Goal: Navigation & Orientation: Find specific page/section

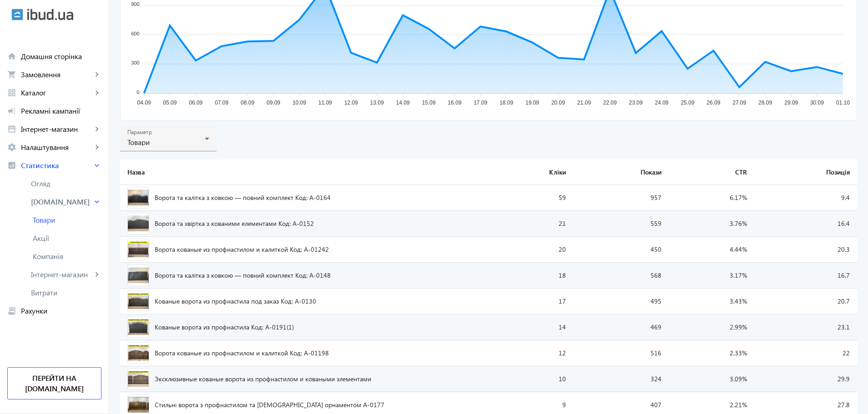
scroll to position [182, 0]
